Goal: Task Accomplishment & Management: Use online tool/utility

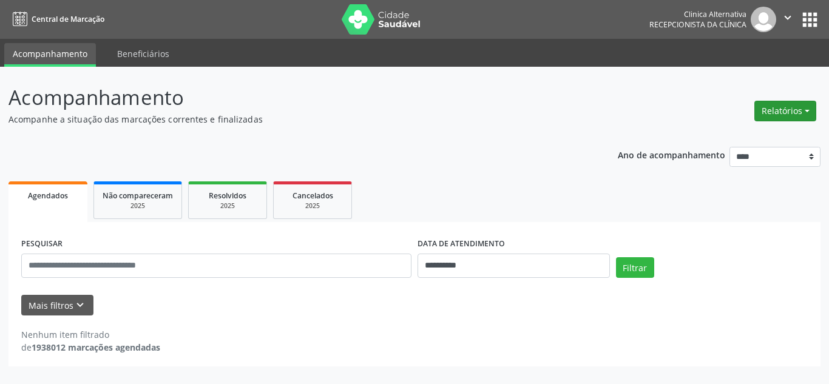
click at [771, 110] on button "Relatórios" at bounding box center [786, 111] width 62 height 21
click at [745, 142] on link "Agendamentos" at bounding box center [752, 137] width 131 height 17
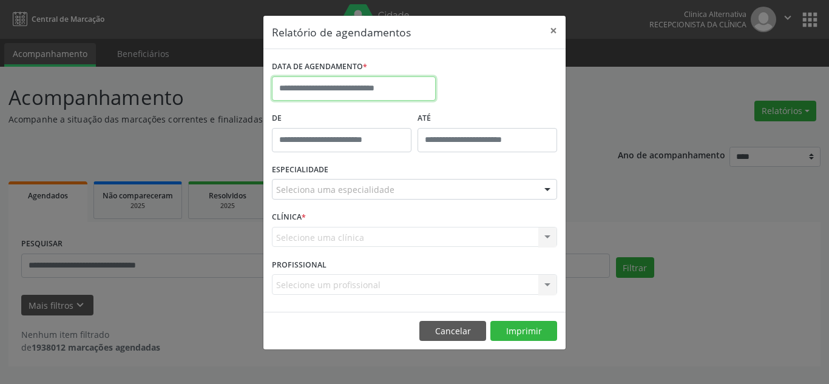
click at [357, 92] on input "text" at bounding box center [354, 88] width 164 height 24
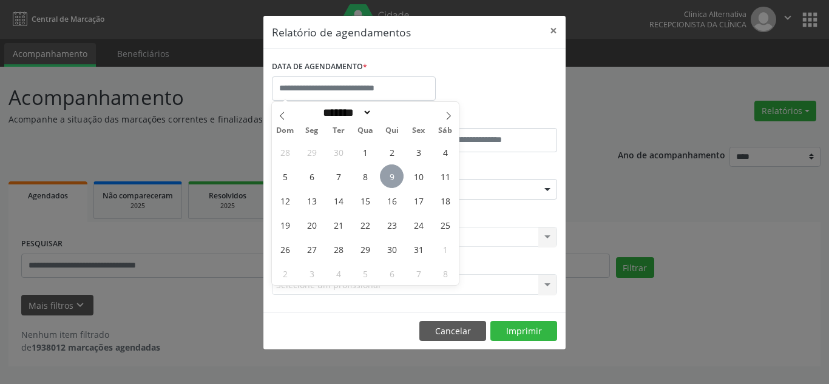
click at [396, 174] on span "9" at bounding box center [392, 177] width 24 height 24
type input "**********"
click at [396, 175] on span "9" at bounding box center [392, 177] width 24 height 24
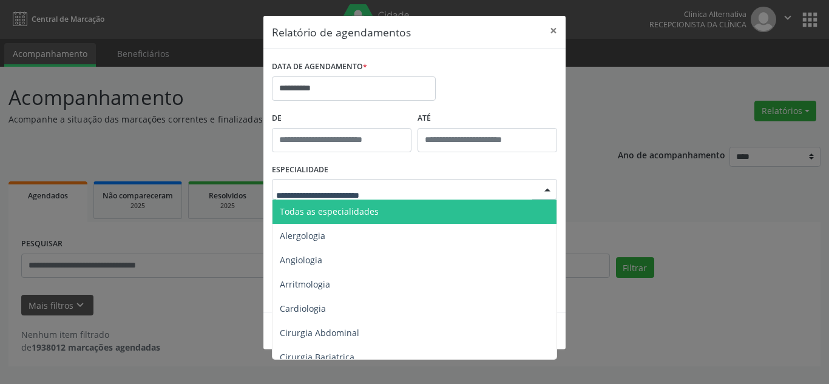
click at [359, 211] on span "Todas as especialidades" at bounding box center [329, 212] width 99 height 12
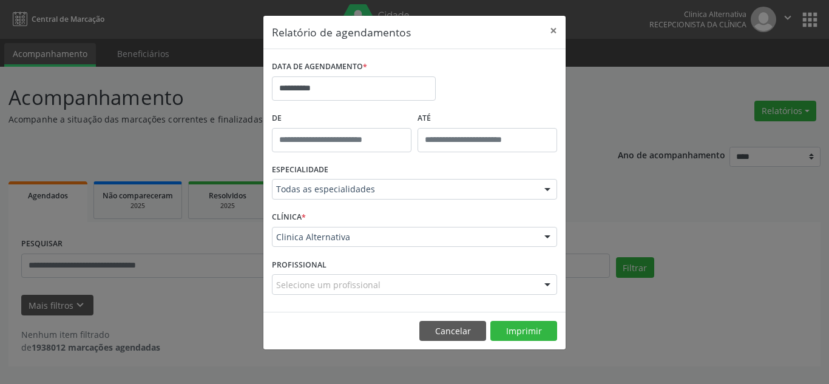
click at [515, 348] on footer "Cancelar Imprimir" at bounding box center [414, 331] width 302 height 38
click at [516, 345] on footer "Cancelar Imprimir" at bounding box center [414, 331] width 302 height 38
click at [518, 339] on button "Imprimir" at bounding box center [523, 331] width 67 height 21
click at [556, 32] on button "×" at bounding box center [553, 31] width 24 height 30
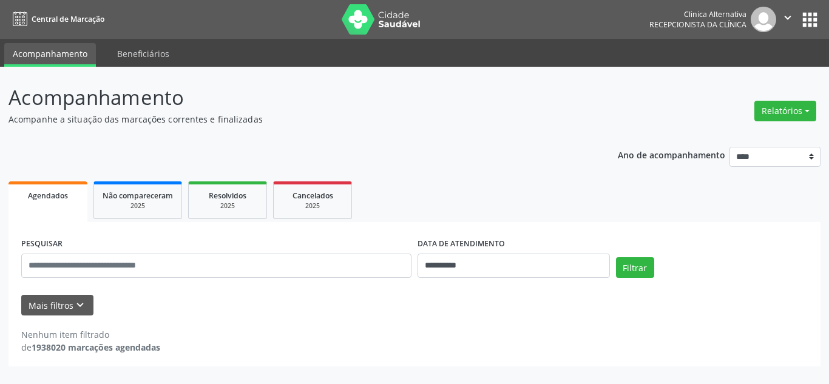
click at [790, 15] on icon "" at bounding box center [787, 17] width 13 height 13
click at [741, 76] on link "Sair" at bounding box center [757, 74] width 84 height 17
